Goal: Task Accomplishment & Management: Use online tool/utility

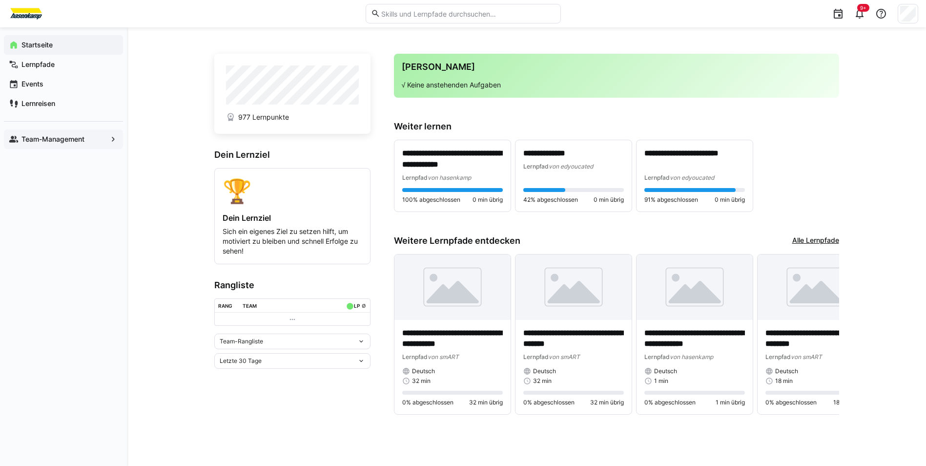
click at [71, 131] on div "Team-Management" at bounding box center [63, 139] width 119 height 20
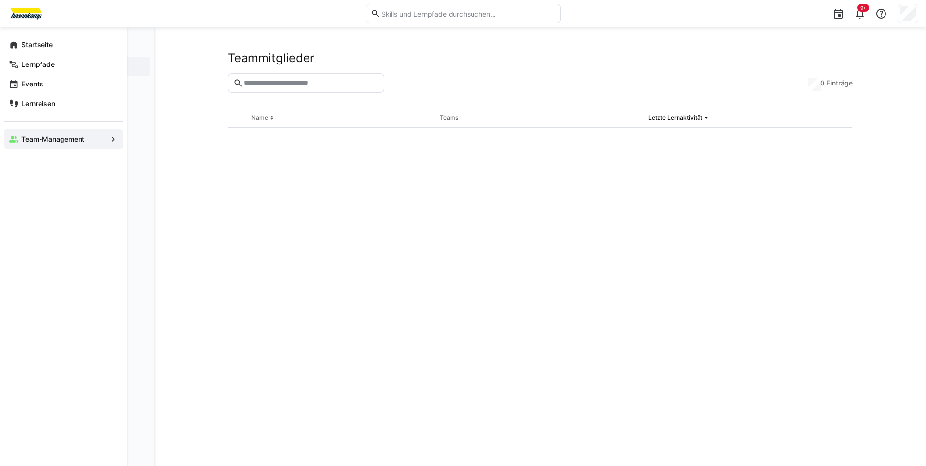
click at [0, 0] on app-navigation-label "Team-Management" at bounding box center [0, 0] width 0 height 0
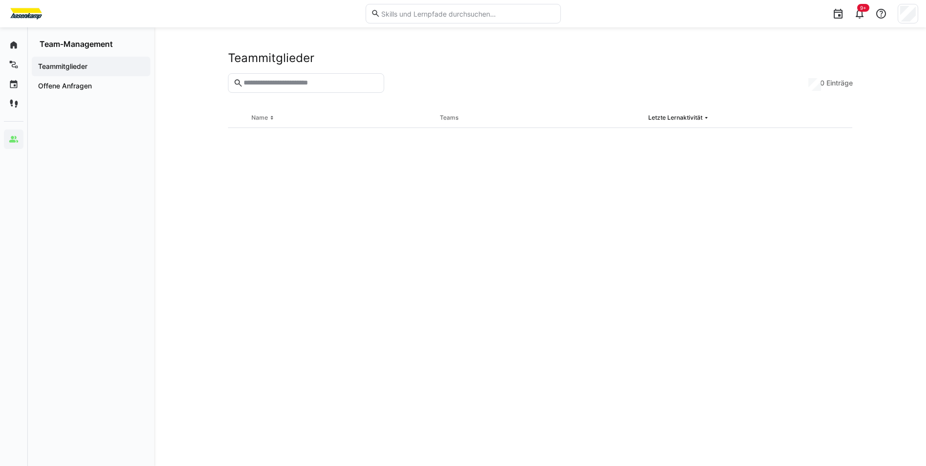
click at [272, 87] on input "text" at bounding box center [311, 83] width 136 height 9
type input "*****"
click at [0, 0] on app-navigation-label "Teammitglieder" at bounding box center [0, 0] width 0 height 0
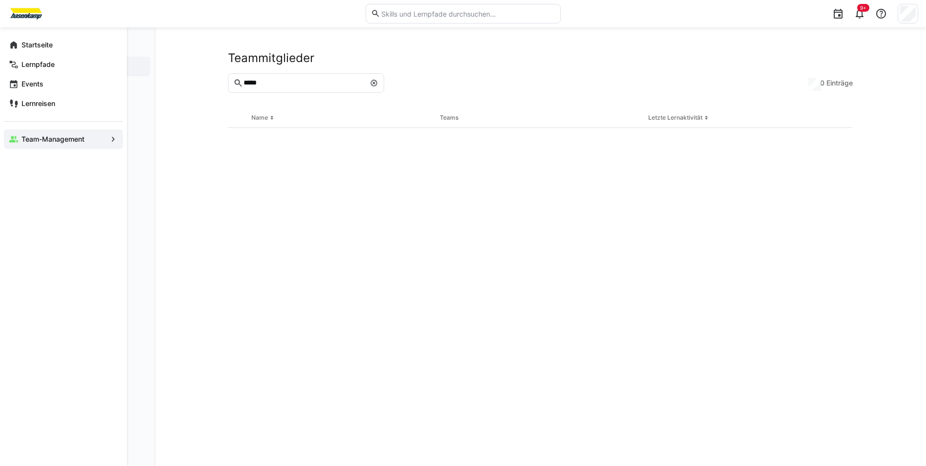
click at [17, 45] on eds-icon at bounding box center [14, 45] width 10 height 10
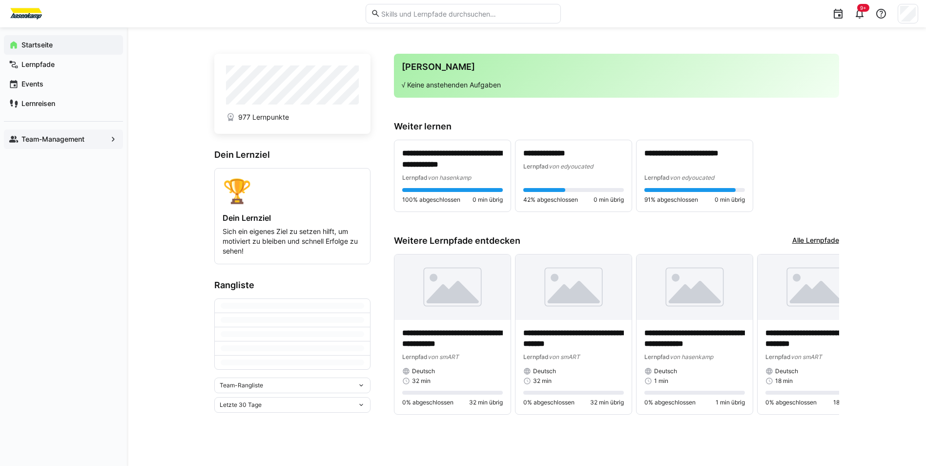
click at [54, 130] on div "Team-Management" at bounding box center [63, 139] width 119 height 20
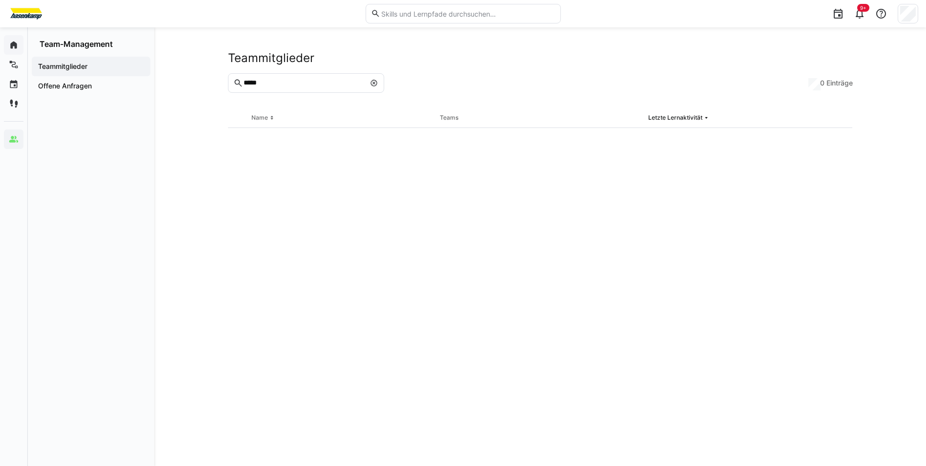
click at [0, 0] on app-navigation-label "Teammitglieder" at bounding box center [0, 0] width 0 height 0
click at [0, 0] on app-navigation-label "Offene Anfragen" at bounding box center [0, 0] width 0 height 0
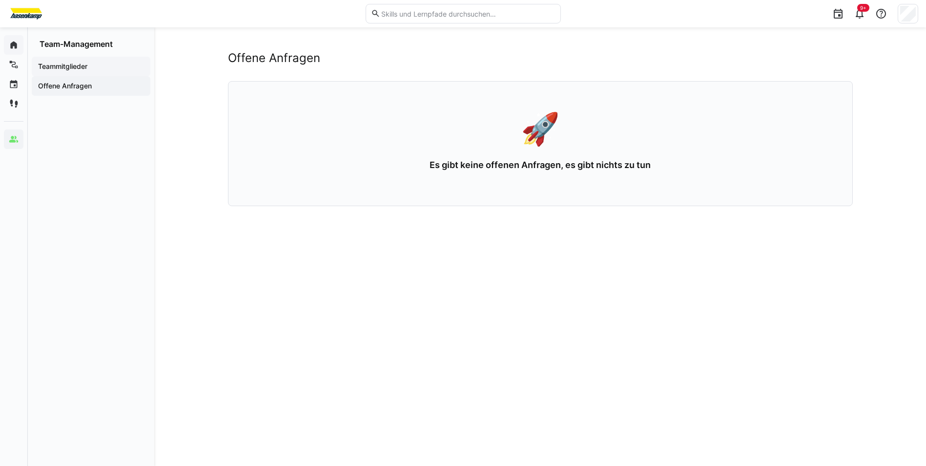
click at [0, 0] on app-navigation-label "Teammitglieder" at bounding box center [0, 0] width 0 height 0
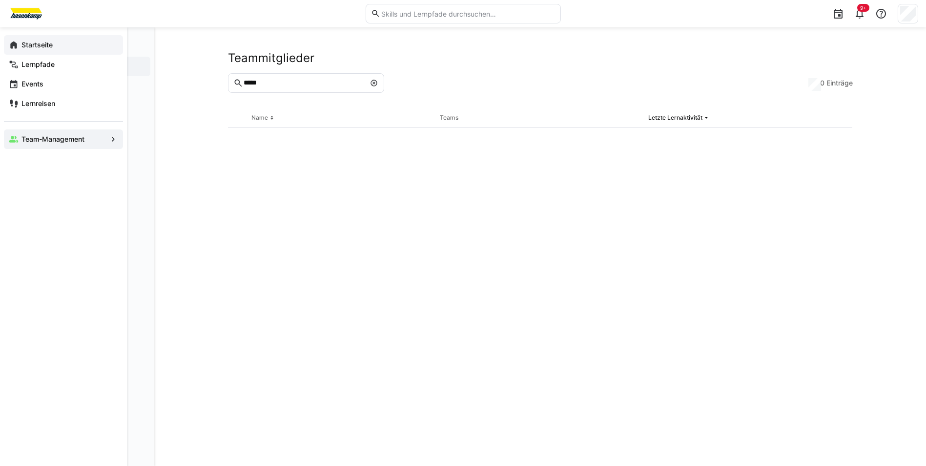
click at [17, 44] on eds-icon at bounding box center [14, 45] width 10 height 10
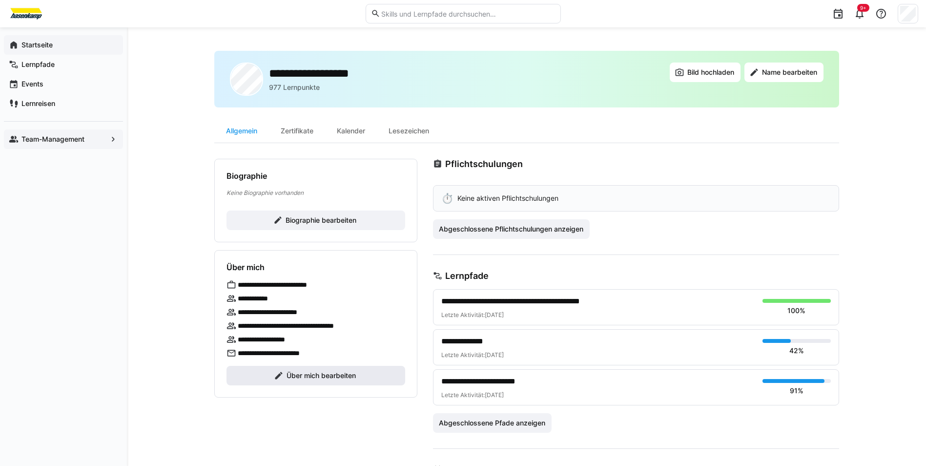
click at [307, 377] on span "Über mich bearbeiten" at bounding box center [321, 376] width 72 height 10
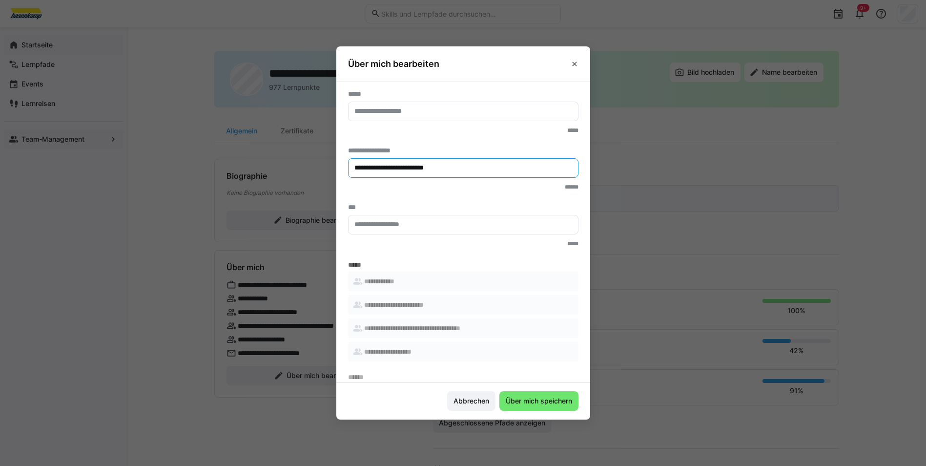
click at [489, 167] on input "**********" at bounding box center [464, 168] width 220 height 9
click at [579, 63] on eds-icon at bounding box center [575, 64] width 8 height 8
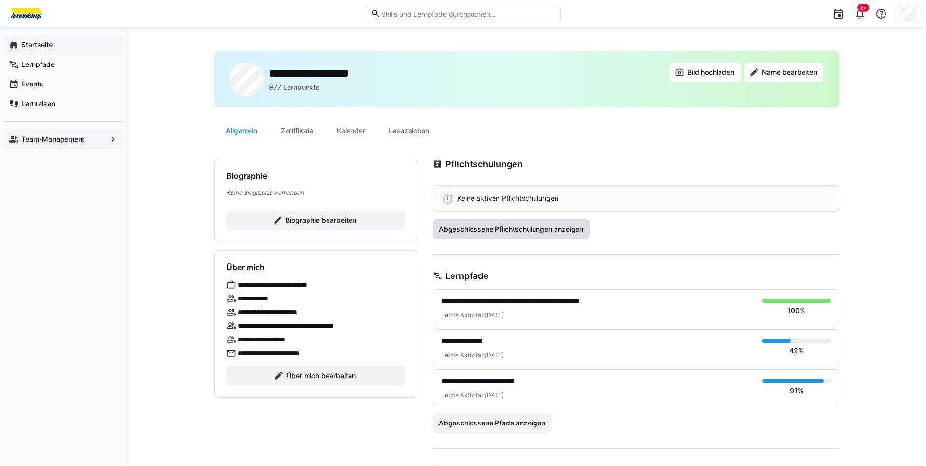
click at [464, 230] on span "Abgeschlossene Pflichtschulungen anzeigen" at bounding box center [511, 229] width 147 height 10
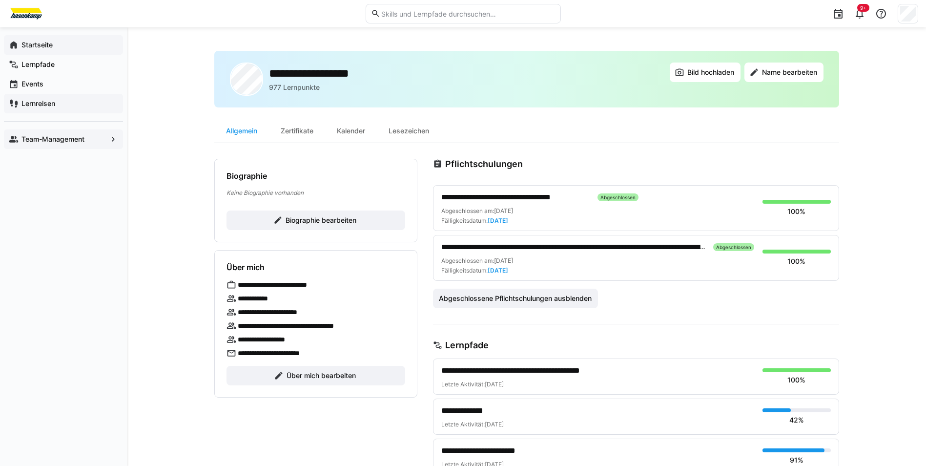
click at [47, 98] on div "Lernreisen" at bounding box center [63, 104] width 119 height 20
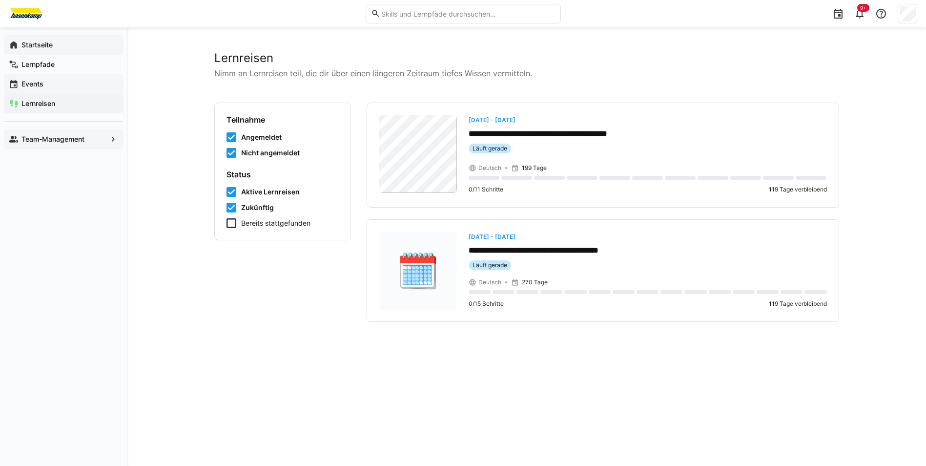
click at [52, 91] on div "Events" at bounding box center [63, 84] width 119 height 20
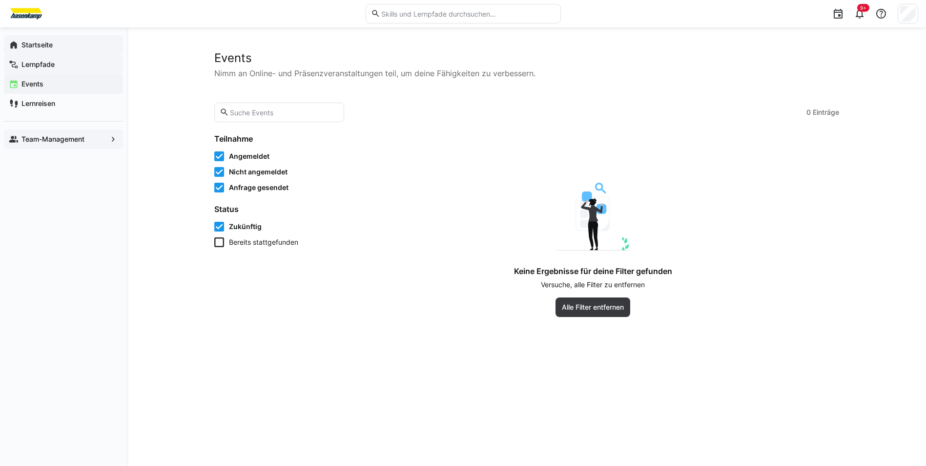
click at [0, 0] on app-navigation-label "Lernpfade" at bounding box center [0, 0] width 0 height 0
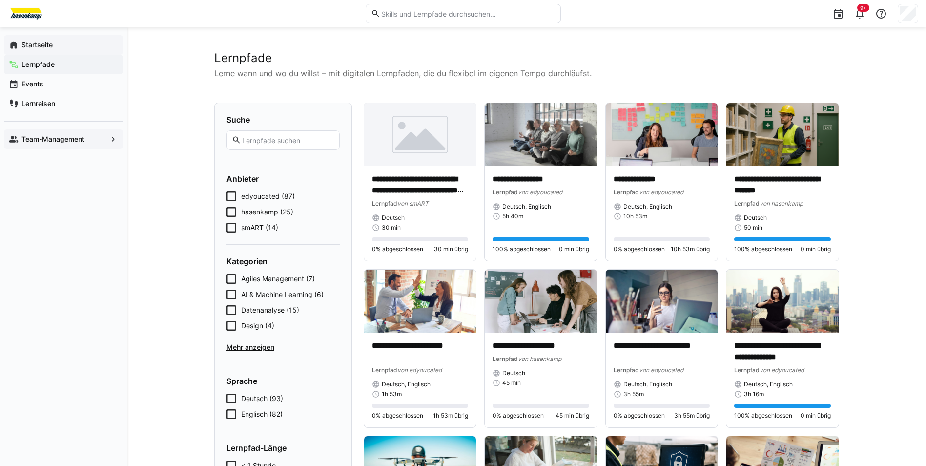
click at [232, 214] on icon at bounding box center [232, 212] width 10 height 10
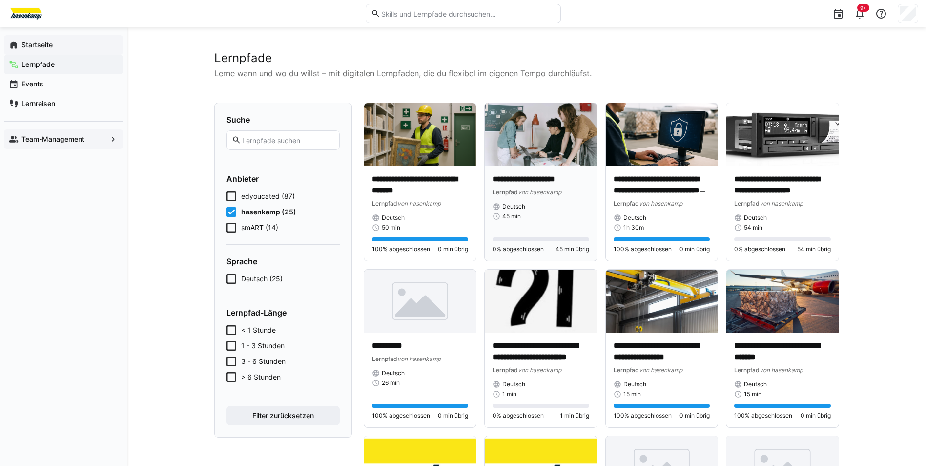
click at [570, 215] on div "45 min" at bounding box center [541, 216] width 97 height 8
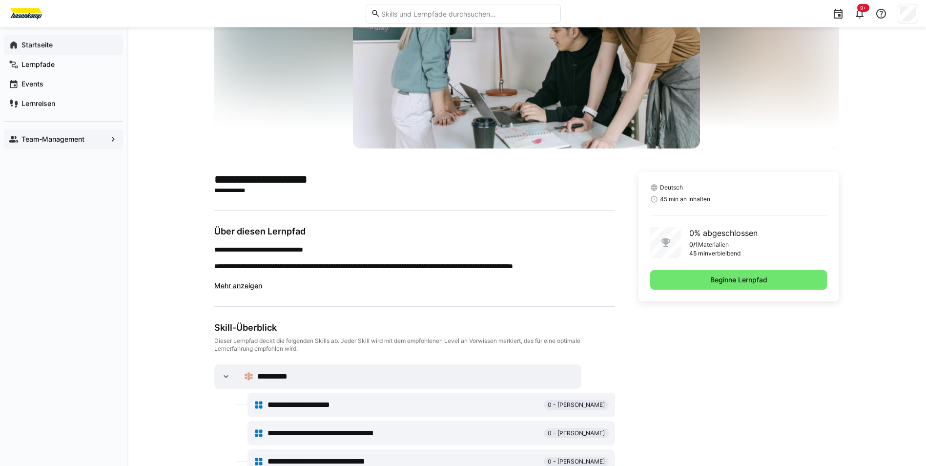
scroll to position [129, 0]
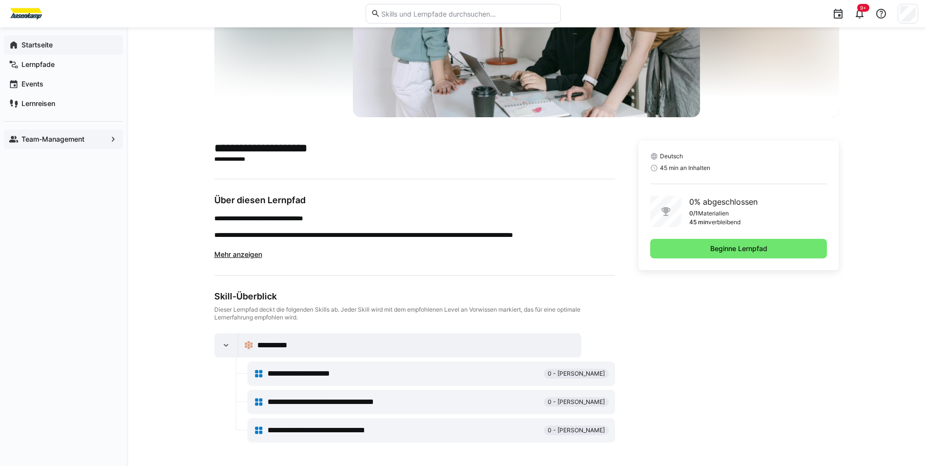
click at [403, 400] on span "**********" at bounding box center [339, 402] width 142 height 12
click at [704, 247] on span "Beginne Lernpfad" at bounding box center [739, 249] width 177 height 20
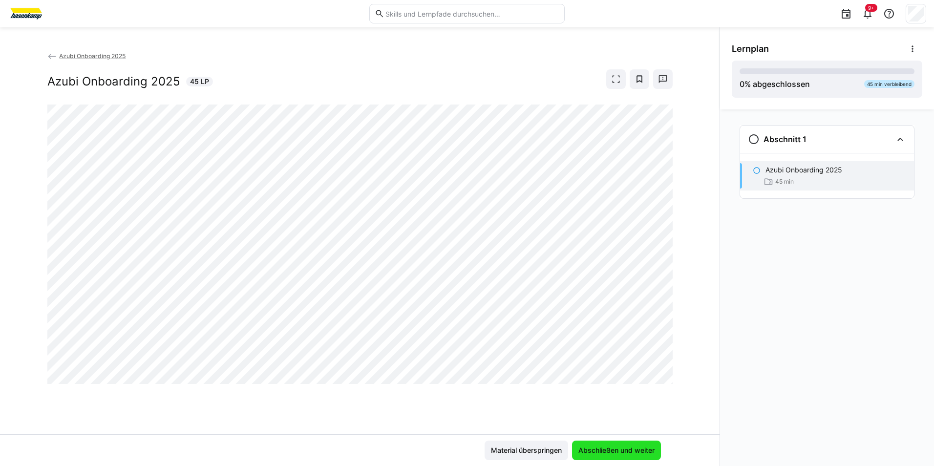
click at [614, 454] on span "Abschließen und weiter" at bounding box center [616, 450] width 79 height 10
click at [607, 447] on span "Abschließen und weiter" at bounding box center [616, 450] width 79 height 10
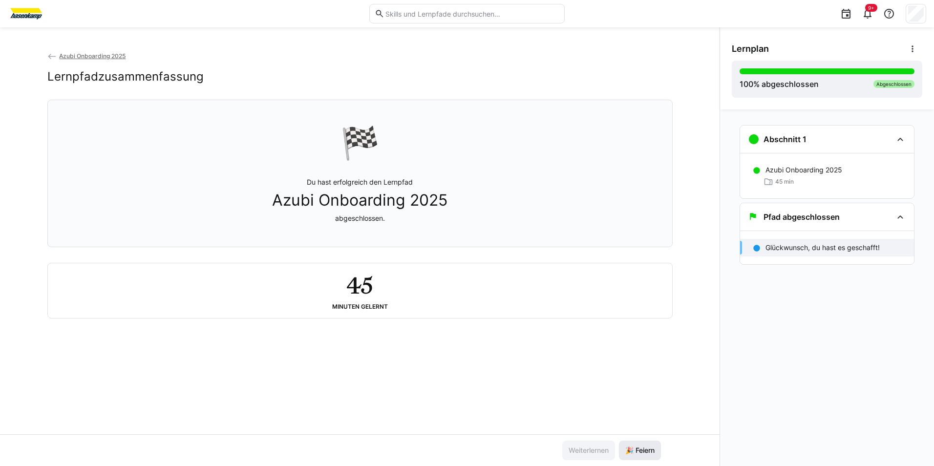
click at [642, 449] on span "🎉 Feiern" at bounding box center [640, 450] width 32 height 10
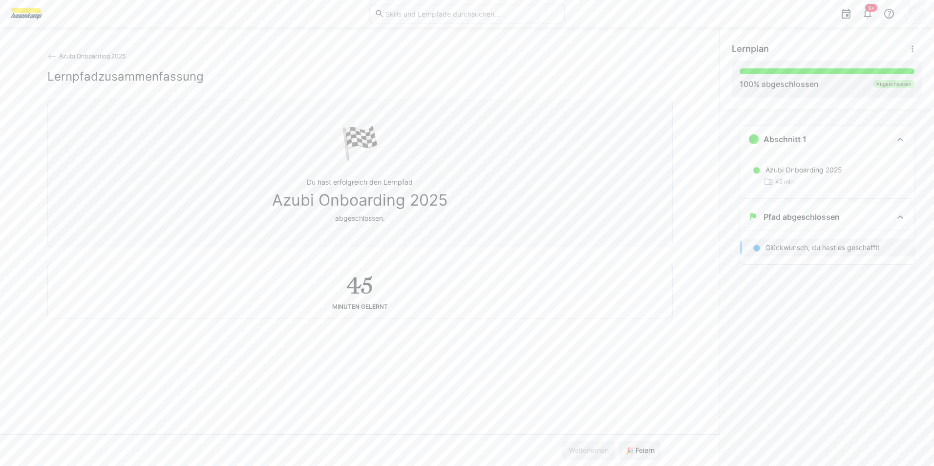
click at [389, 304] on div "45 Minuten gelernt" at bounding box center [360, 290] width 609 height 39
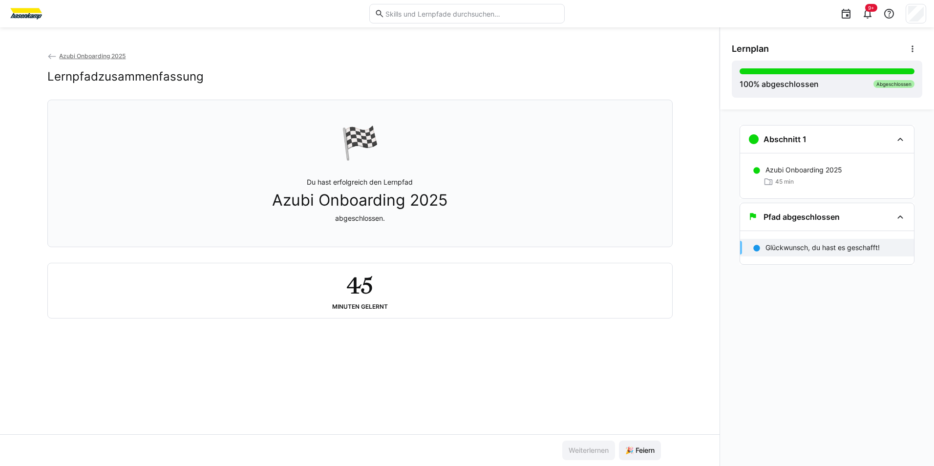
click at [92, 53] on span "Azubi Onboarding 2025" at bounding box center [92, 55] width 66 height 7
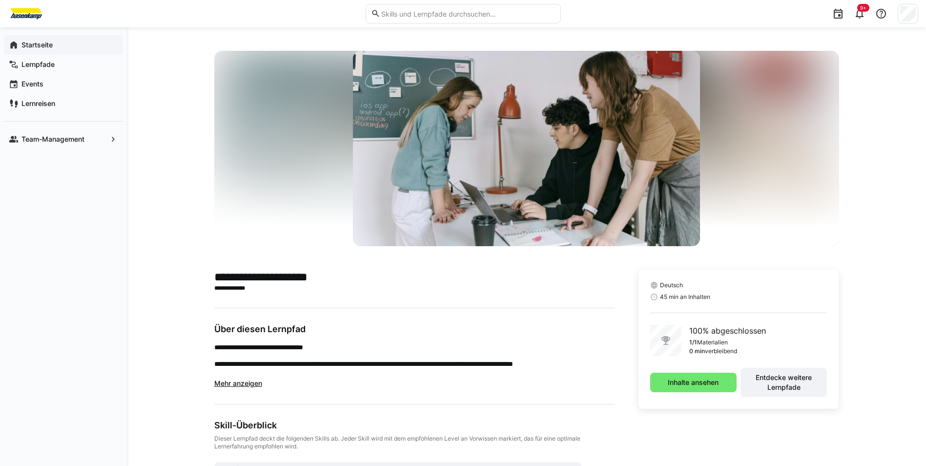
click at [0, 0] on app-navigation-label "Startseite" at bounding box center [0, 0] width 0 height 0
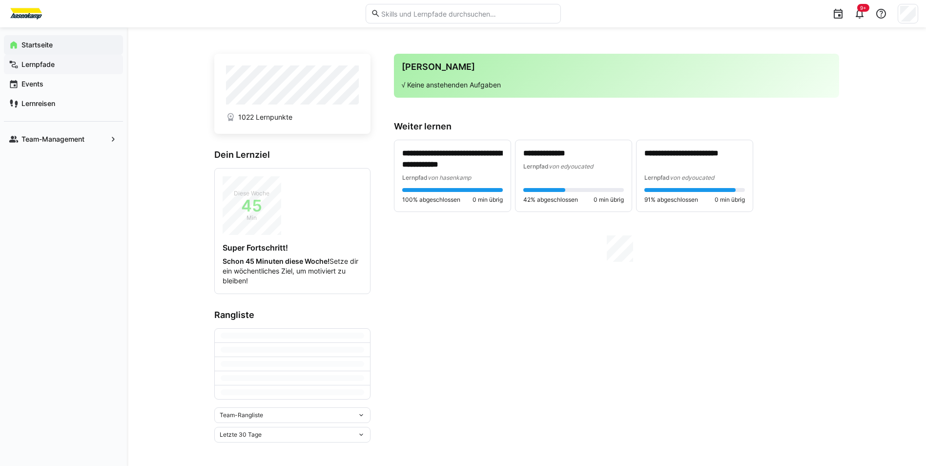
click at [0, 0] on app-navigation-label "Lernpfade" at bounding box center [0, 0] width 0 height 0
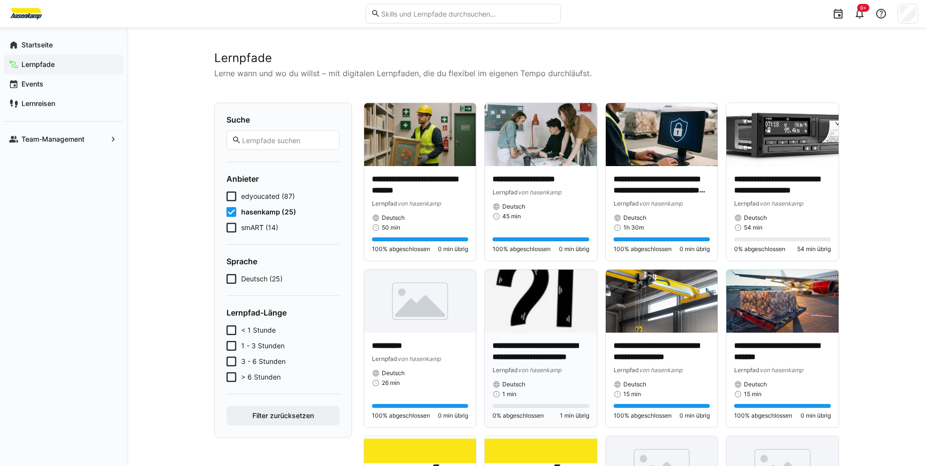
click at [508, 360] on p "**********" at bounding box center [541, 351] width 97 height 22
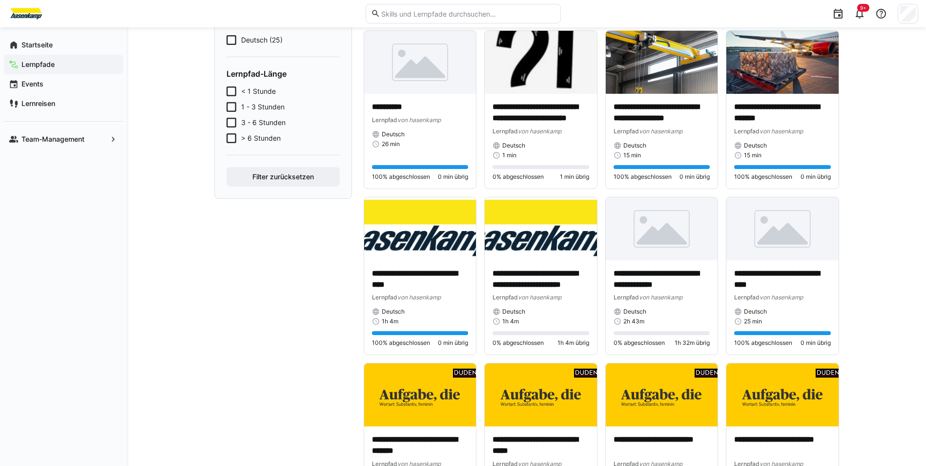
scroll to position [244, 0]
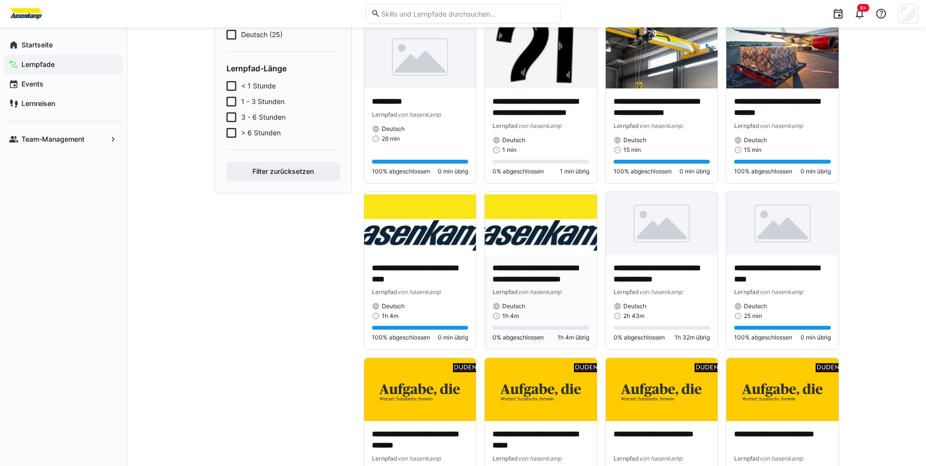
click at [496, 277] on p "**********" at bounding box center [541, 274] width 97 height 22
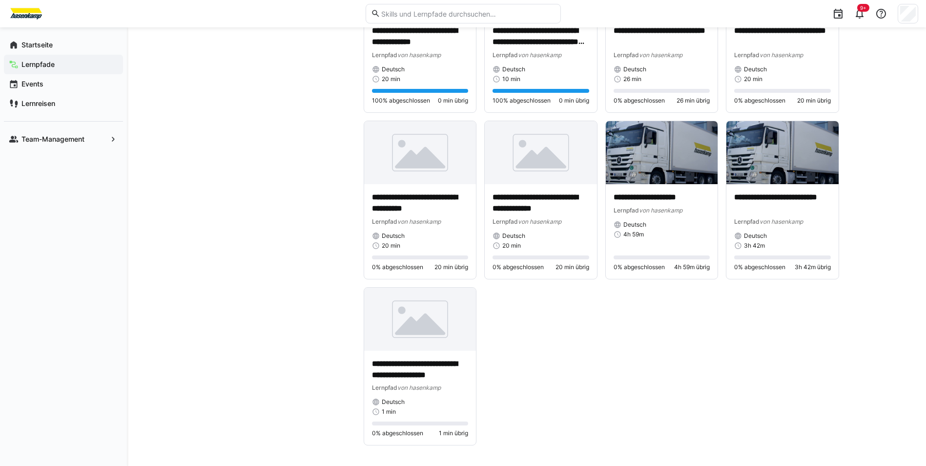
scroll to position [818, 0]
